Goal: Contribute content: Contribute content

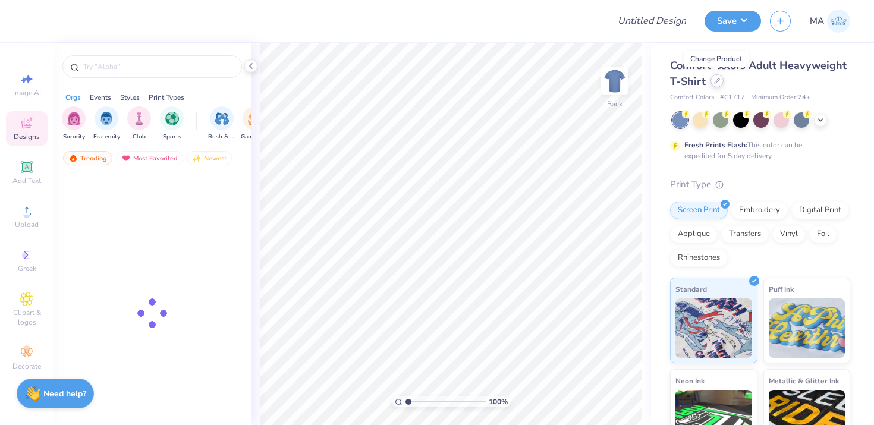
click at [717, 83] on icon at bounding box center [717, 81] width 6 height 6
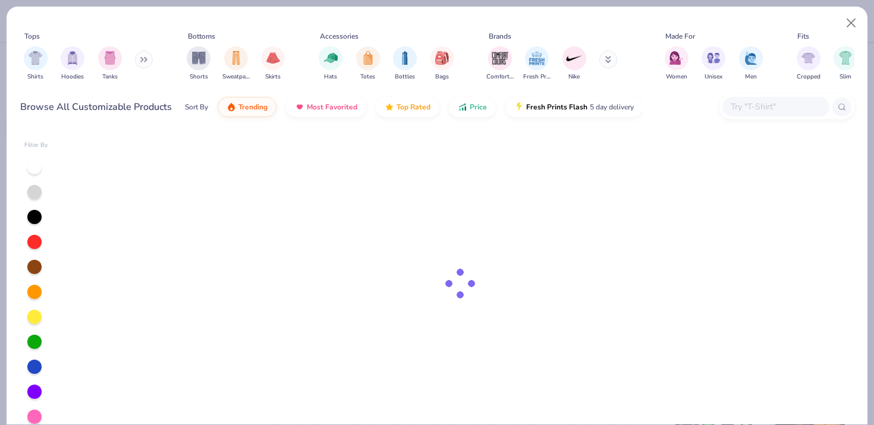
click at [737, 106] on input "text" at bounding box center [776, 107] width 92 height 14
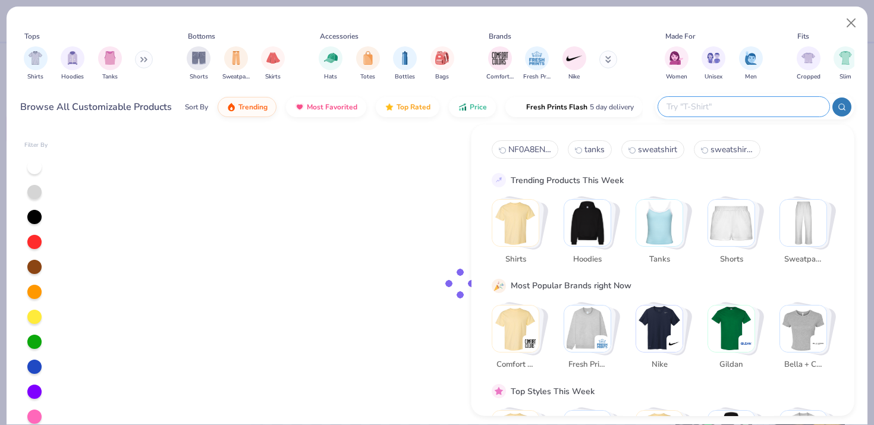
paste input "1383255"
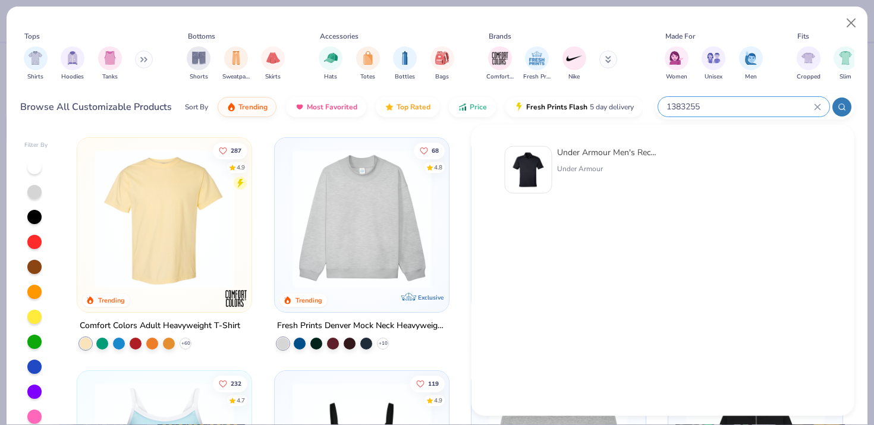
type input "1383255"
click at [534, 168] on img at bounding box center [528, 170] width 37 height 37
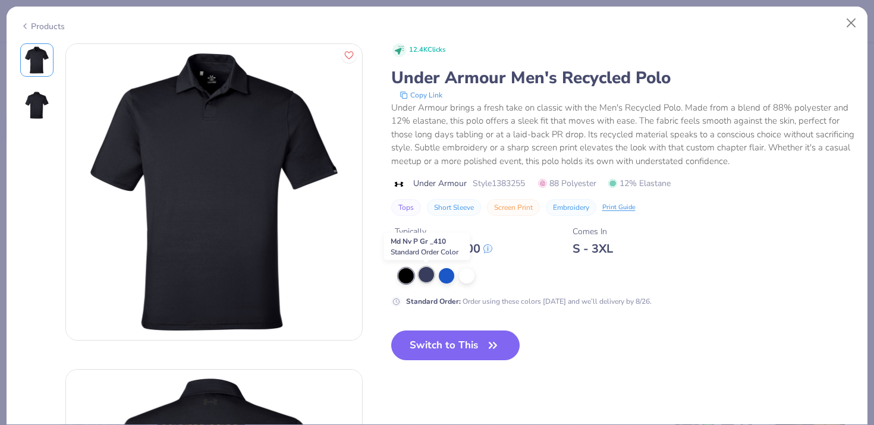
click at [425, 278] on div at bounding box center [426, 274] width 15 height 15
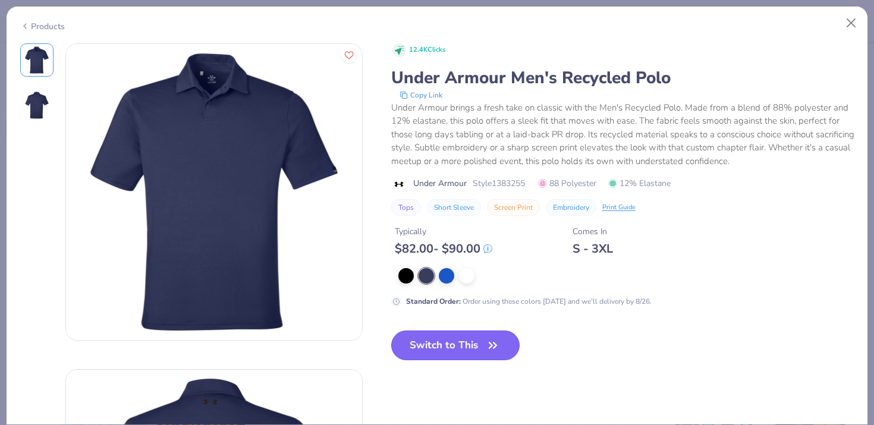
click at [461, 342] on button "Switch to This" at bounding box center [455, 346] width 129 height 30
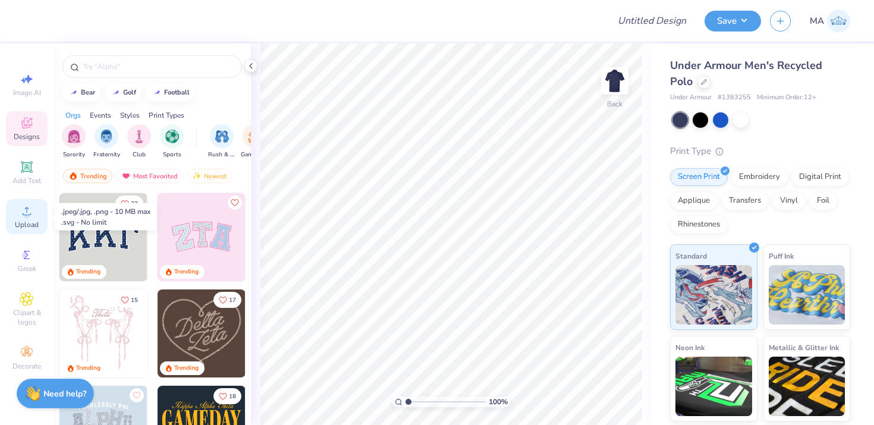
click at [21, 212] on icon at bounding box center [27, 211] width 14 height 14
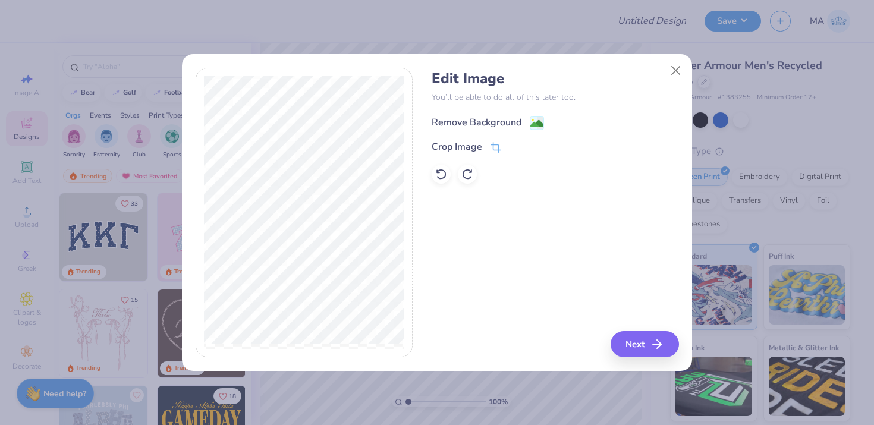
click at [460, 121] on div "Remove Background" at bounding box center [477, 122] width 90 height 14
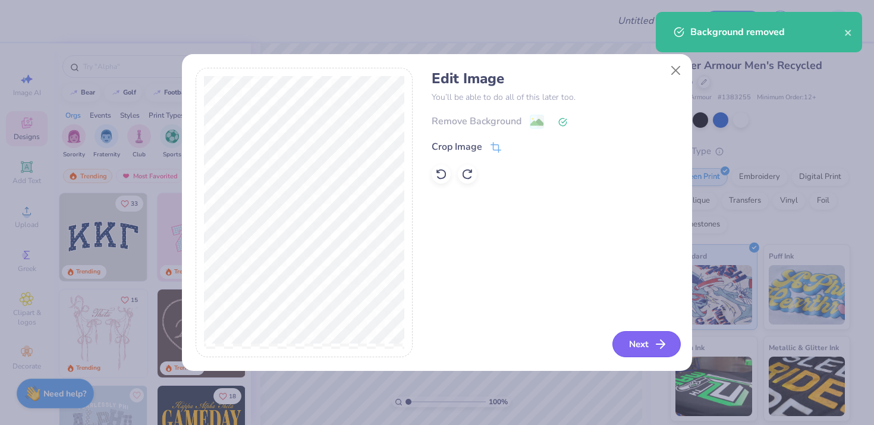
click at [625, 342] on button "Next" at bounding box center [647, 344] width 68 height 26
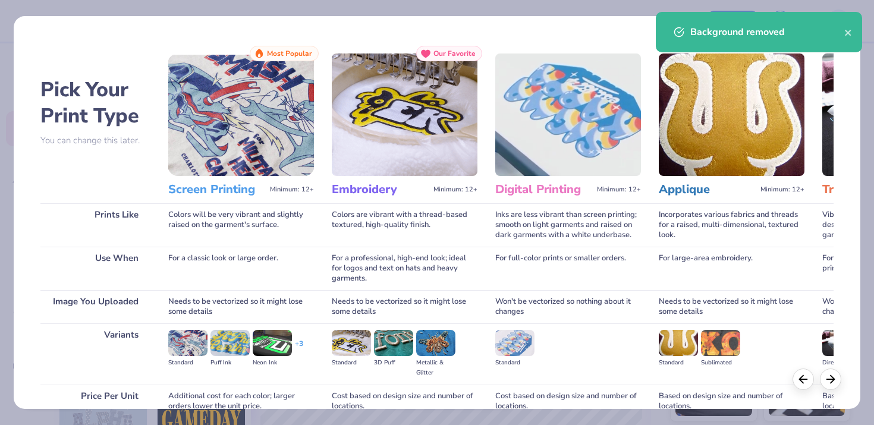
scroll to position [108, 0]
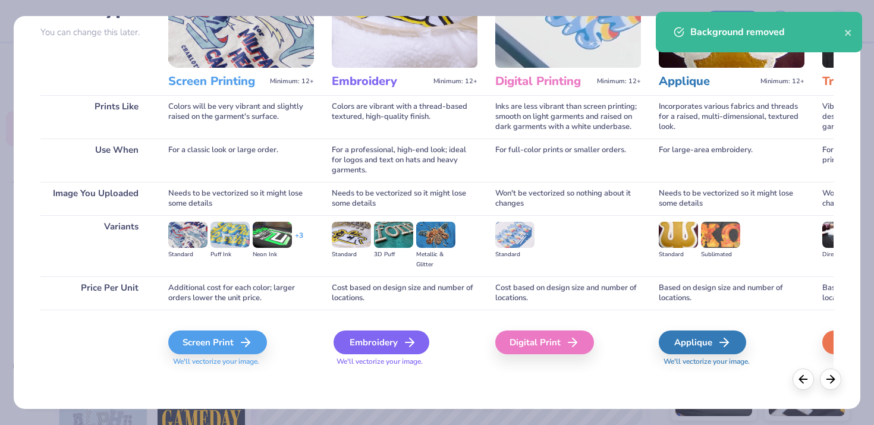
click at [383, 344] on div "Embroidery" at bounding box center [382, 343] width 96 height 24
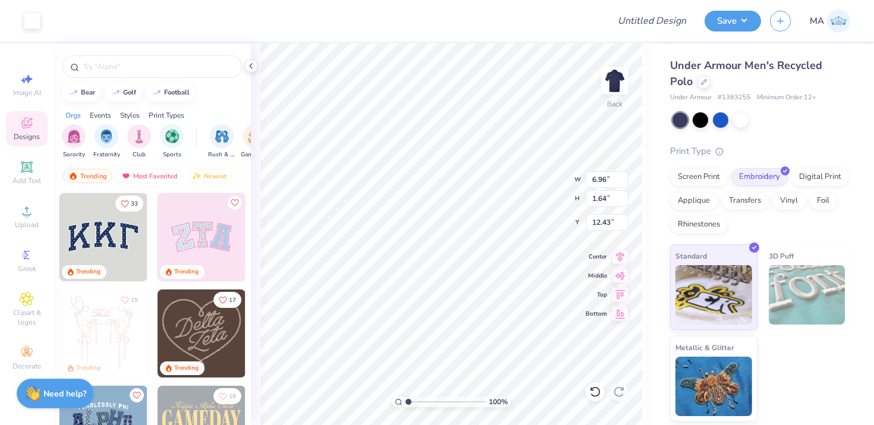
type input "2.71"
type input "6.01"
type input "1.42"
type input "3.00"
type input "5.50"
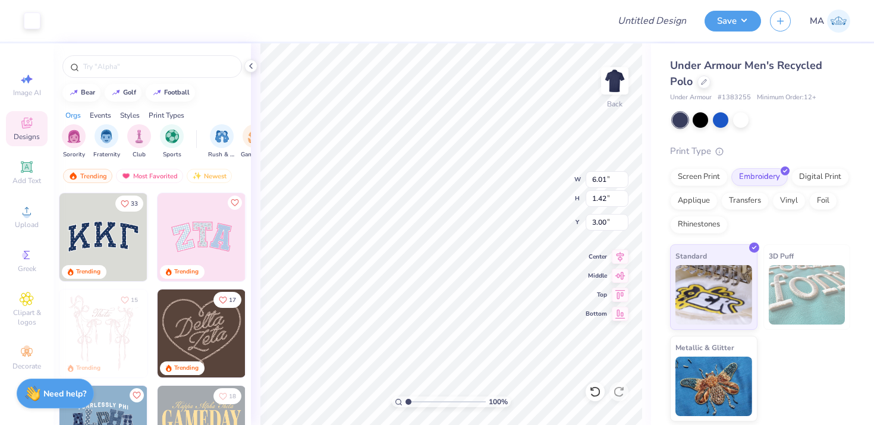
type input "1.30"
click at [744, 18] on button "Save" at bounding box center [733, 19] width 56 height 21
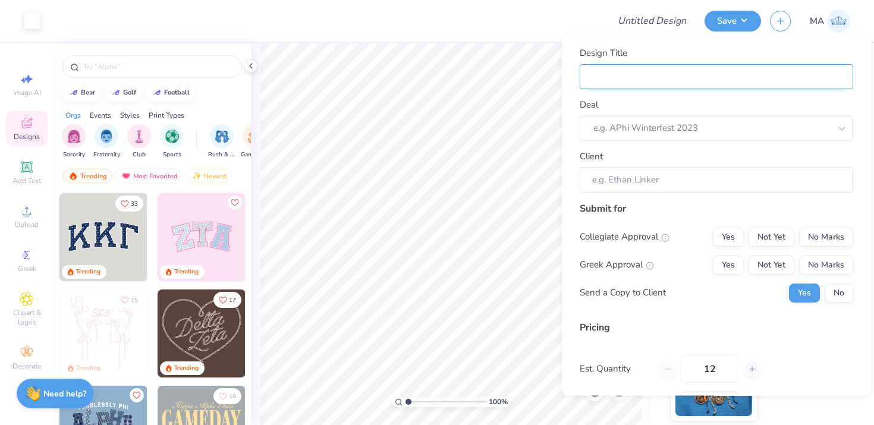
click at [677, 76] on input "Design Title" at bounding box center [717, 77] width 274 height 26
type input "R"
type input "Re"
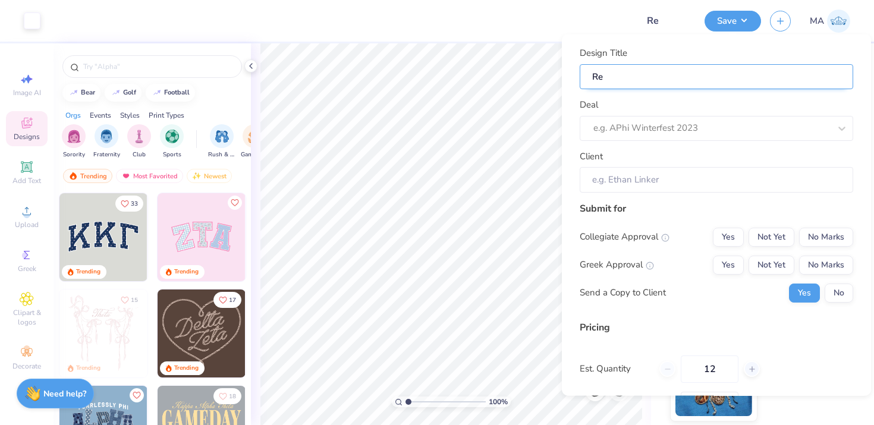
type input "Res"
type input "Rest"
type input "Resti"
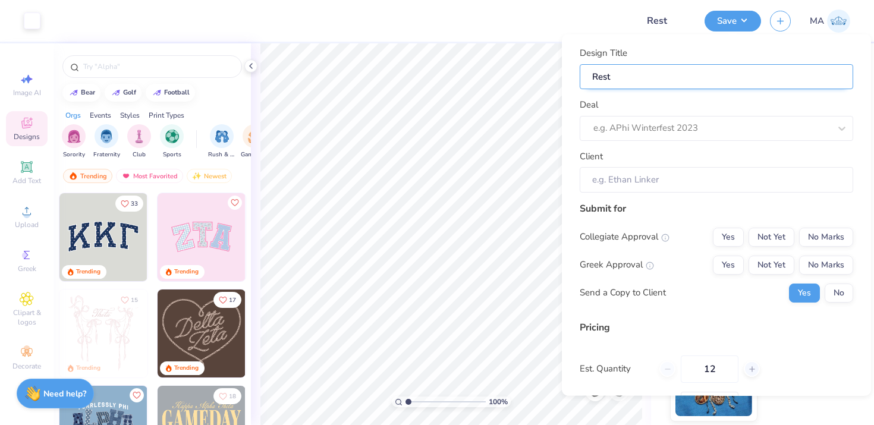
type input "Resti"
type input "Rest"
type input "Resto"
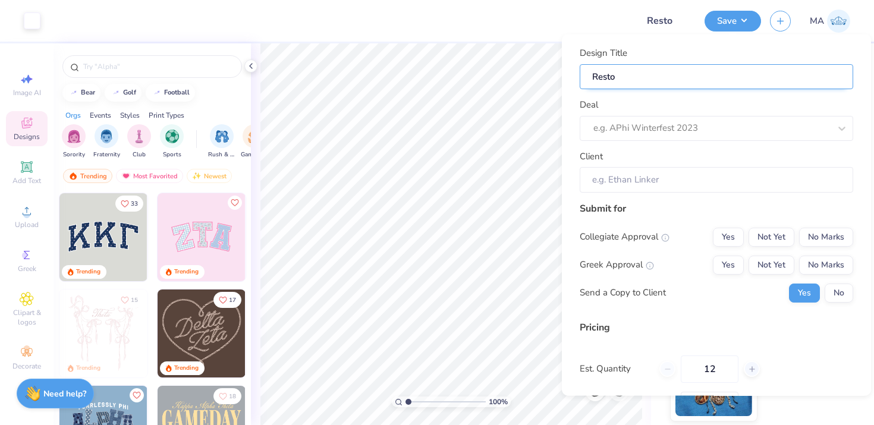
type input "Restoc"
type input "Restock"
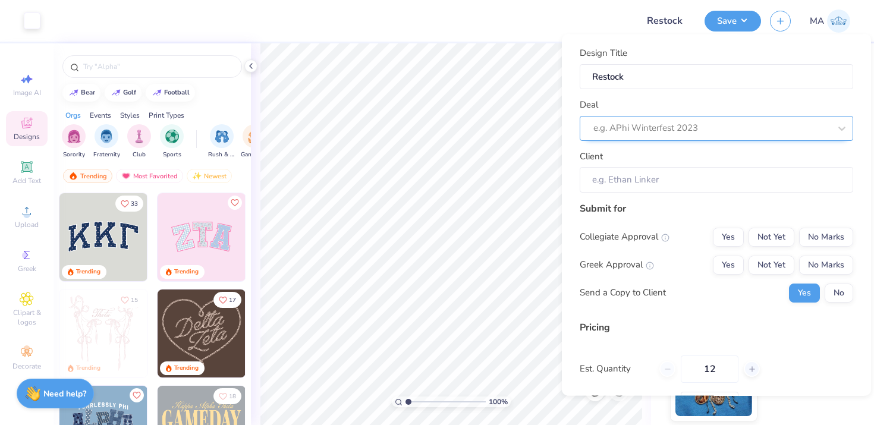
click at [648, 132] on div at bounding box center [712, 128] width 237 height 16
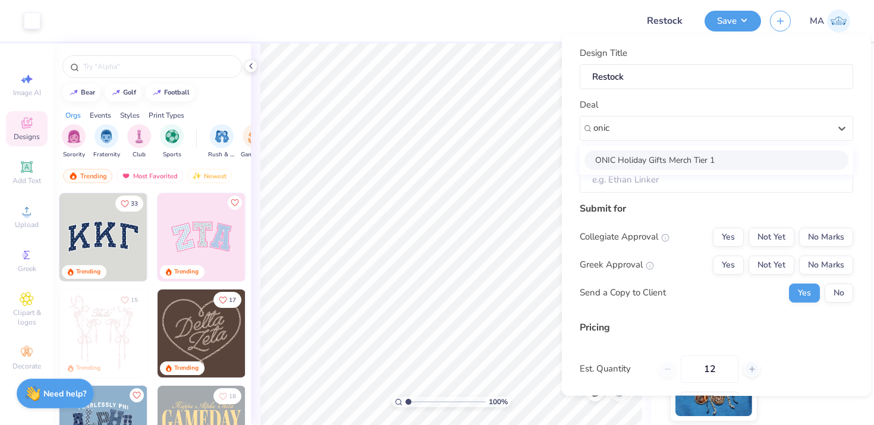
click at [644, 157] on div "ONIC Holiday Gifts Merch Tier 1" at bounding box center [717, 160] width 264 height 20
type input "onic"
type input "[PERSON_NAME]"
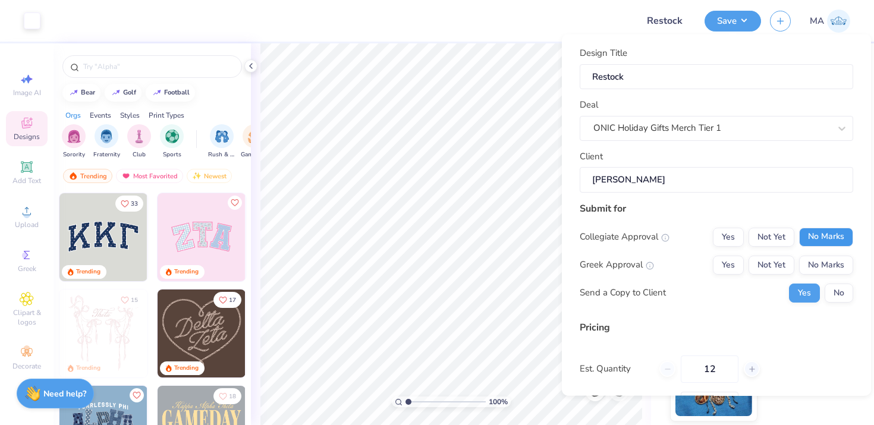
click at [818, 232] on button "No Marks" at bounding box center [826, 236] width 54 height 19
click at [818, 261] on button "No Marks" at bounding box center [826, 264] width 54 height 19
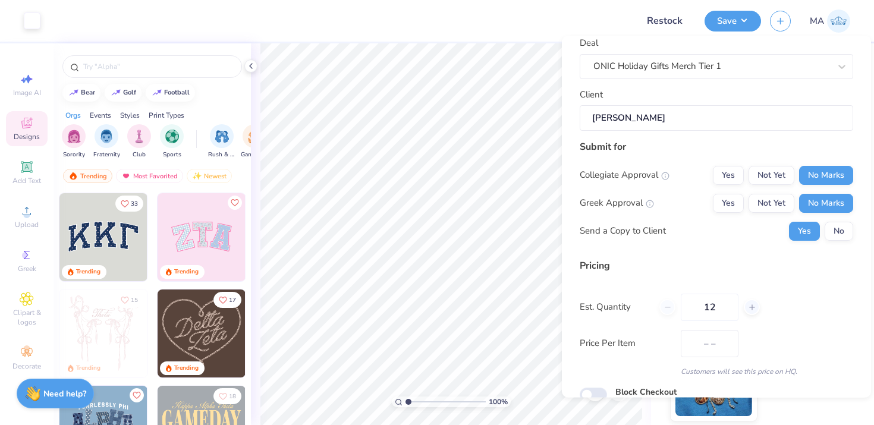
scroll to position [117, 0]
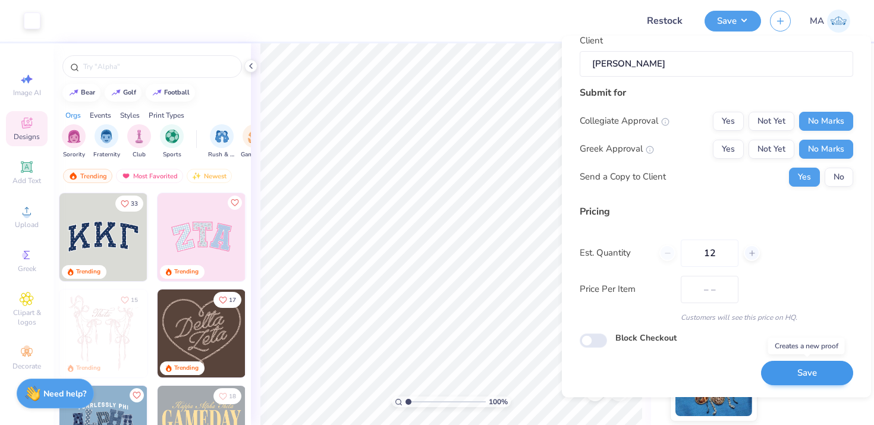
click at [787, 369] on button "Save" at bounding box center [807, 374] width 92 height 24
type input "– –"
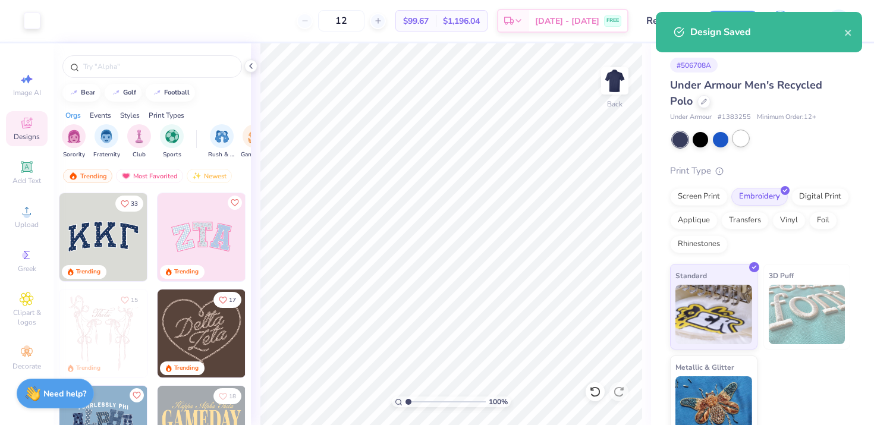
click at [740, 136] on div at bounding box center [740, 138] width 15 height 15
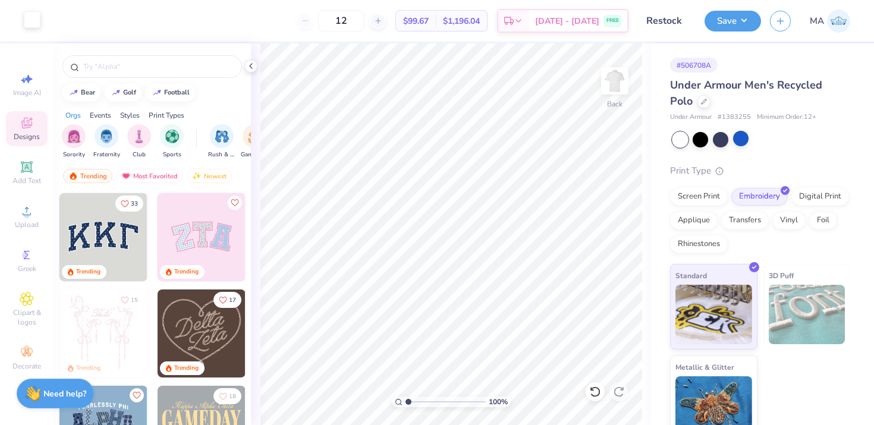
click at [30, 18] on div at bounding box center [32, 19] width 17 height 17
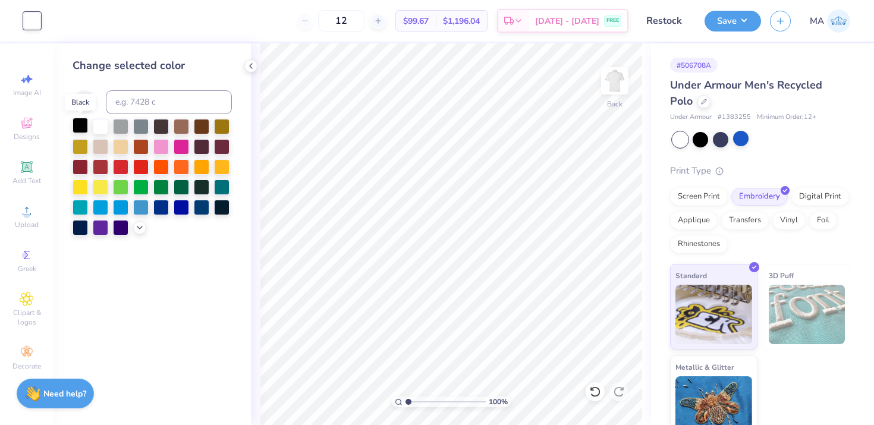
click at [78, 125] on div at bounding box center [80, 125] width 15 height 15
click at [740, 24] on button "Save" at bounding box center [733, 19] width 56 height 21
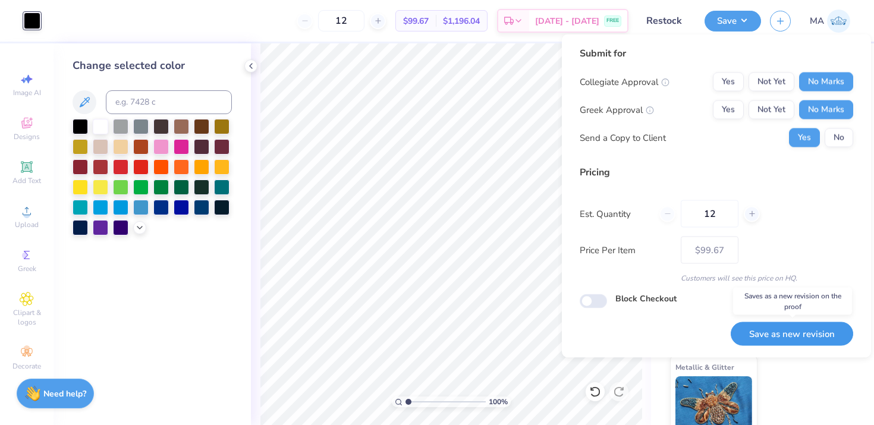
click at [788, 331] on button "Save as new revision" at bounding box center [792, 334] width 123 height 24
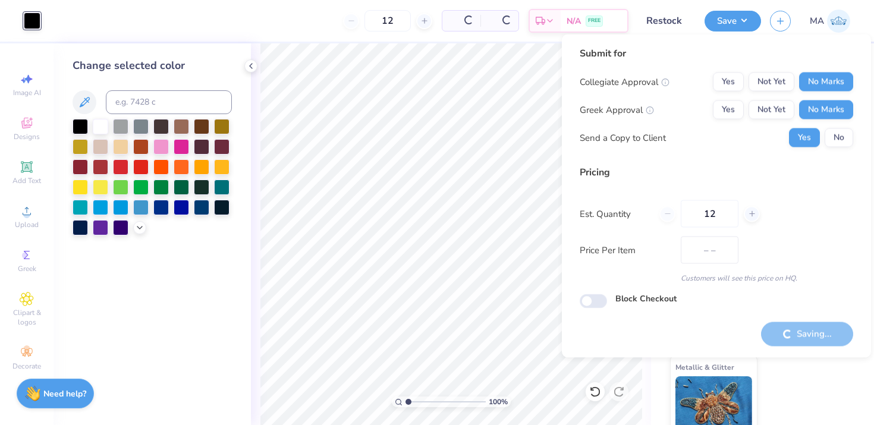
type input "$99.67"
